Goal: Check status

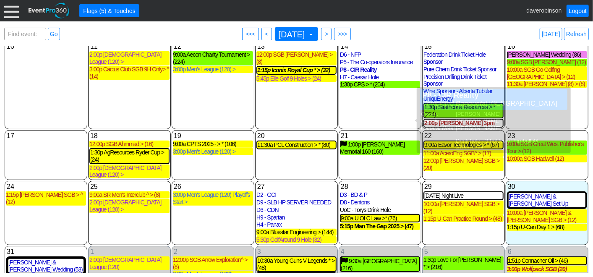
scroll to position [136, 0]
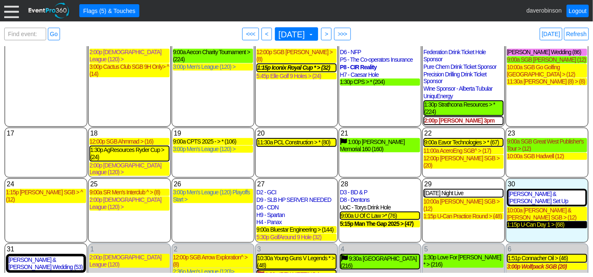
click at [515, 221] on div "1:15p U-Can Day 1 > (68)" at bounding box center [547, 224] width 80 height 7
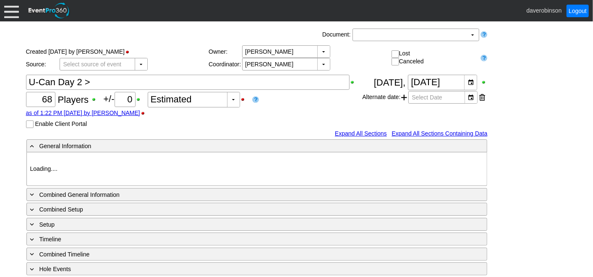
type input "Heritage Pointe Golf Club"
type input "Corporate Tournament"
type input "X Over"
type input "1140069"
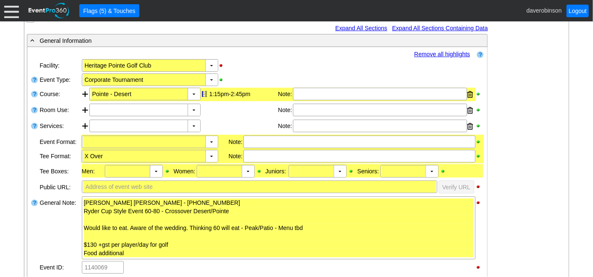
scroll to position [151, 0]
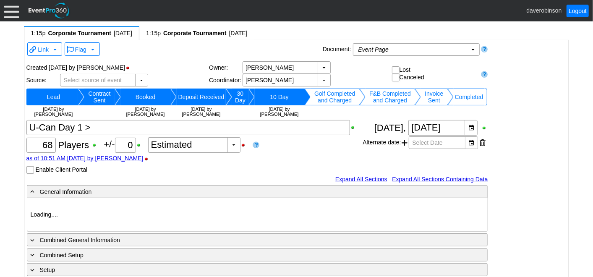
type input "Heritage Pointe Golf Club"
type input "Corporate Tournament"
type input "Other"
type input "X Over"
type input "Black"
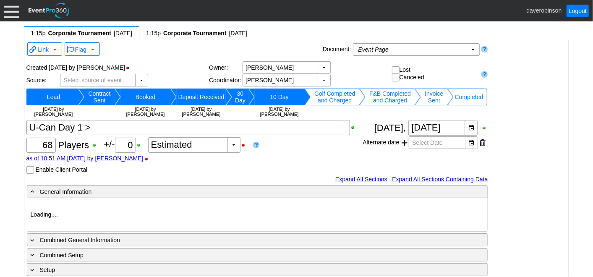
type input "Red"
type input "1140067"
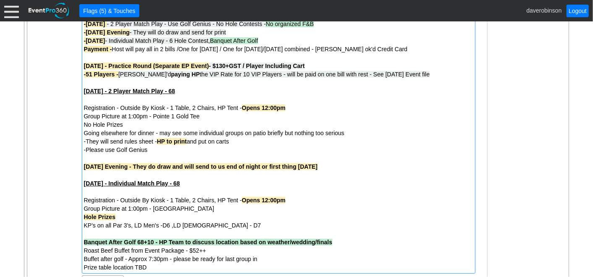
scroll to position [421, 0]
